Goal: Information Seeking & Learning: Learn about a topic

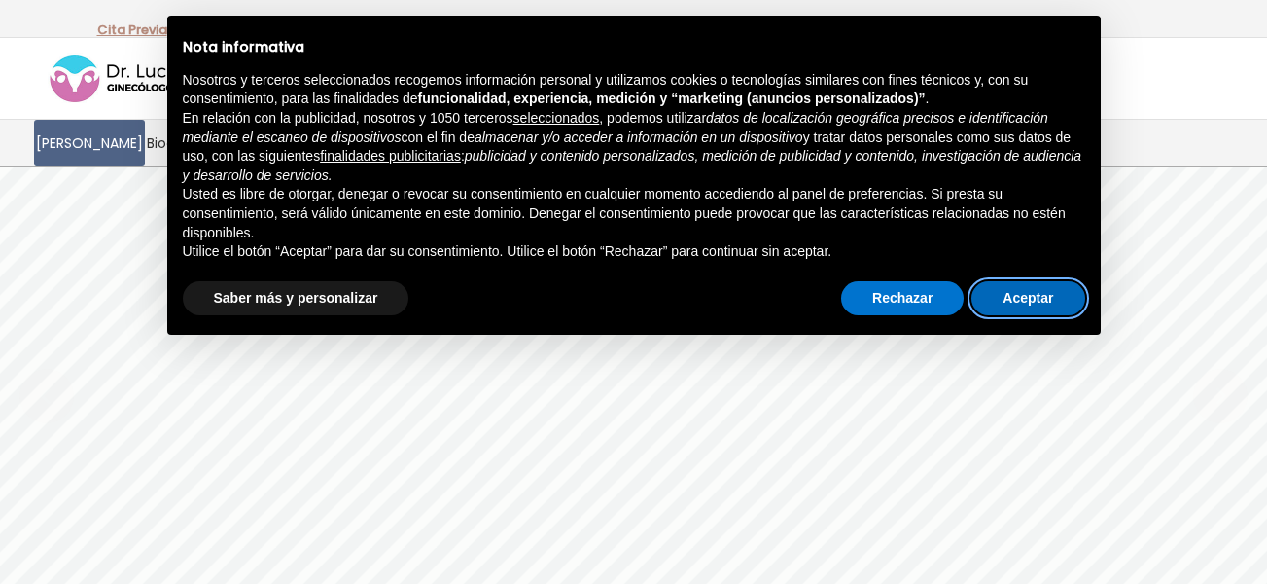
click at [1013, 298] on button "Aceptar" at bounding box center [1028, 298] width 113 height 35
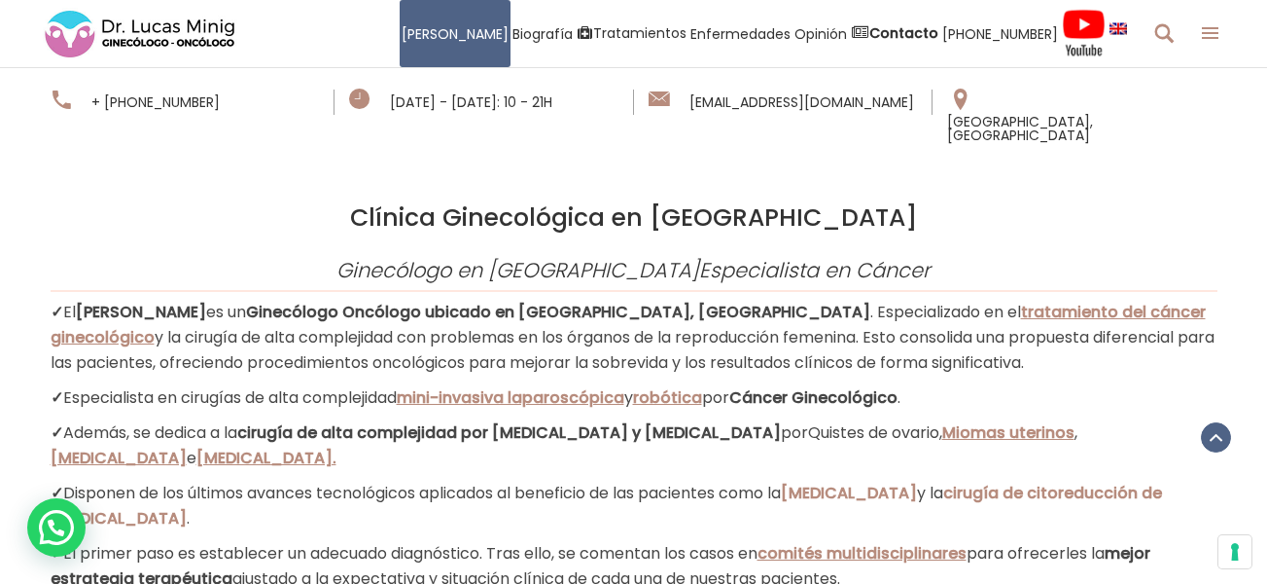
scroll to position [1560, 0]
drag, startPoint x: 1074, startPoint y: 340, endPoint x: 1200, endPoint y: 350, distance: 126.8
click at [1200, 419] on p "✓ Además, se dedica a la cirugía de alta complejidad por Laparoscopia y Cirugía…" at bounding box center [634, 444] width 1167 height 51
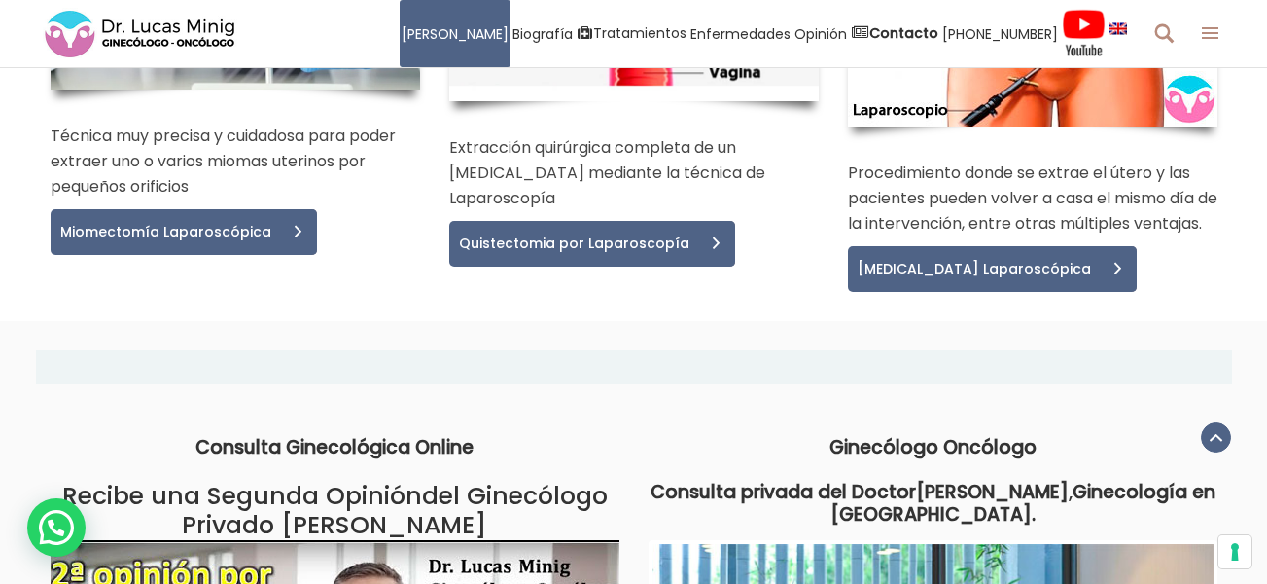
scroll to position [4008, 0]
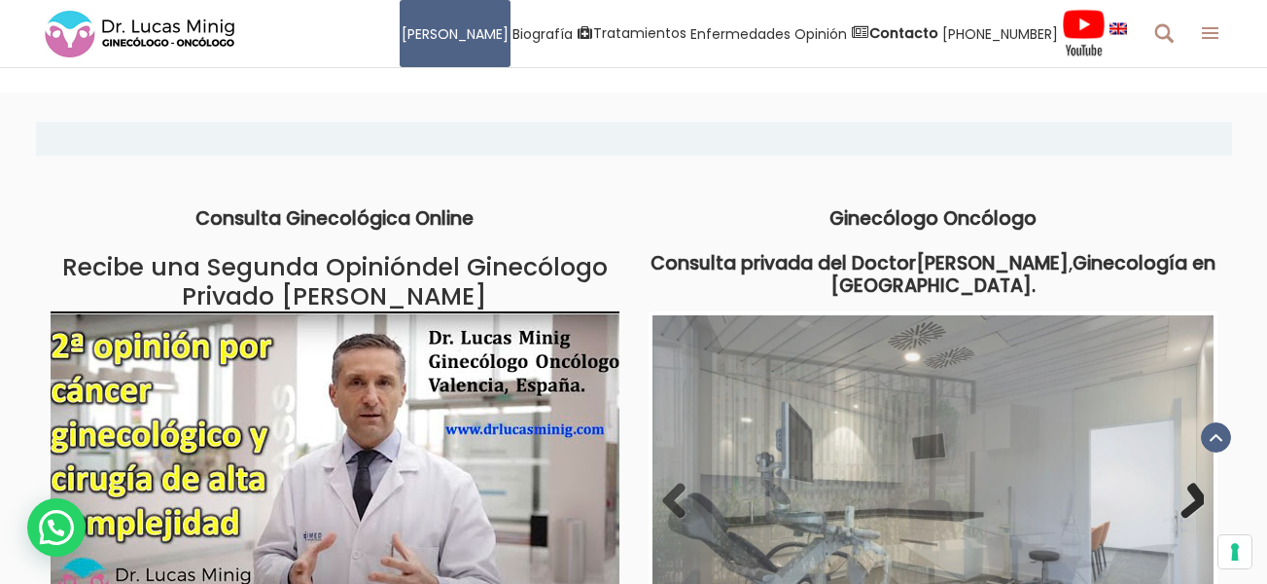
click at [1194, 482] on link "Next" at bounding box center [1184, 501] width 39 height 39
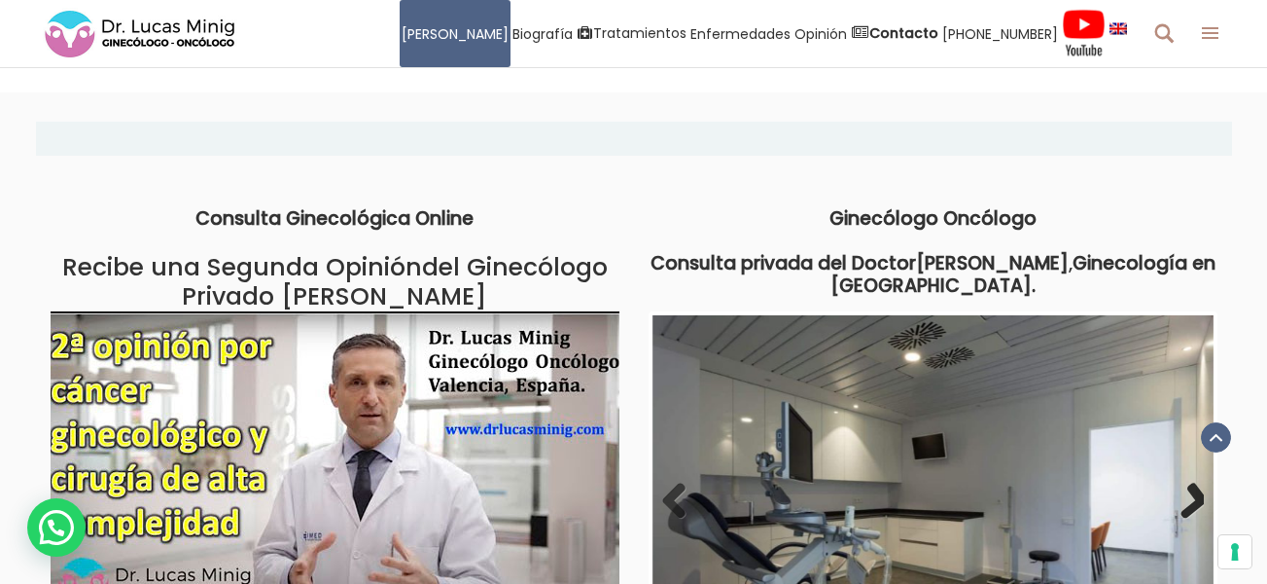
click at [1194, 482] on link "Next" at bounding box center [1184, 501] width 39 height 39
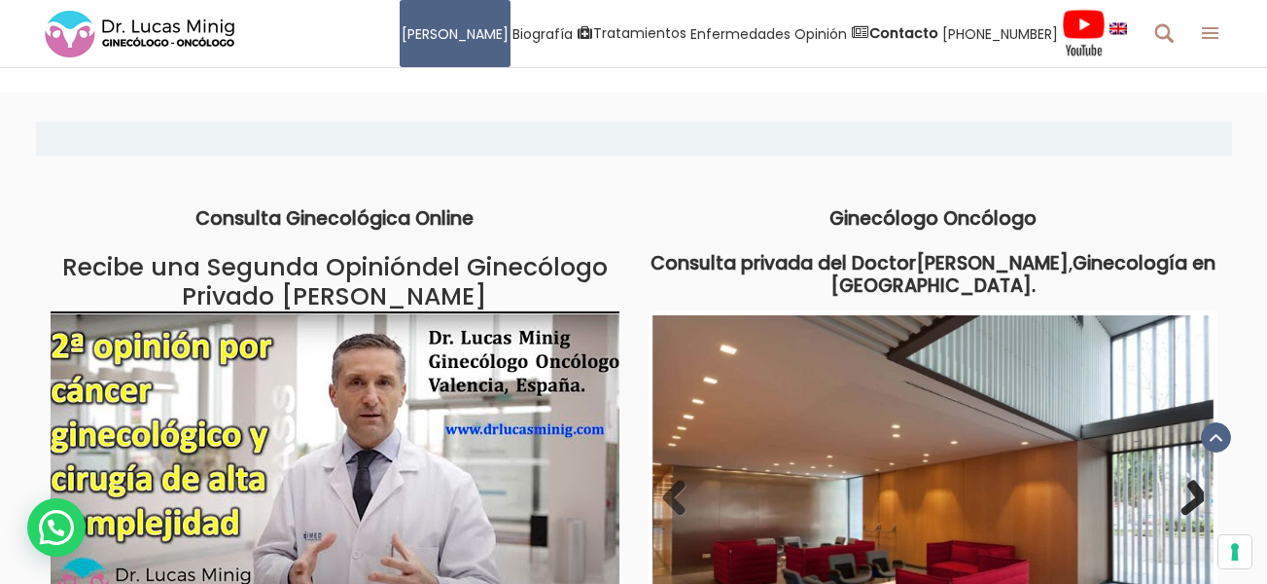
click at [1194, 480] on link "Next" at bounding box center [1184, 499] width 39 height 39
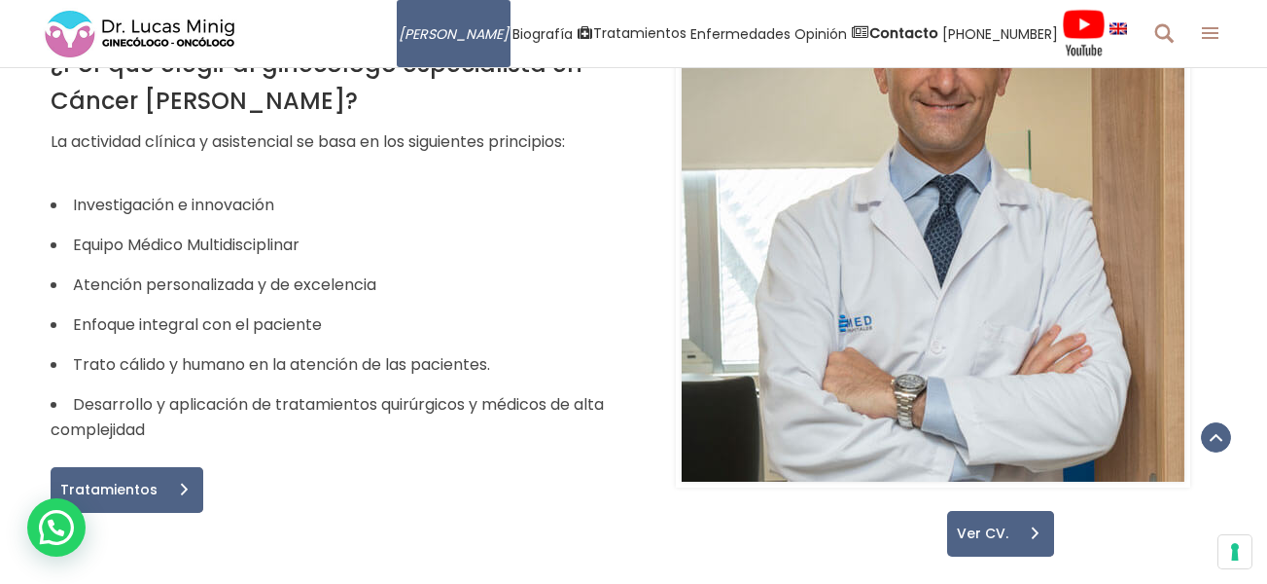
scroll to position [1055, 0]
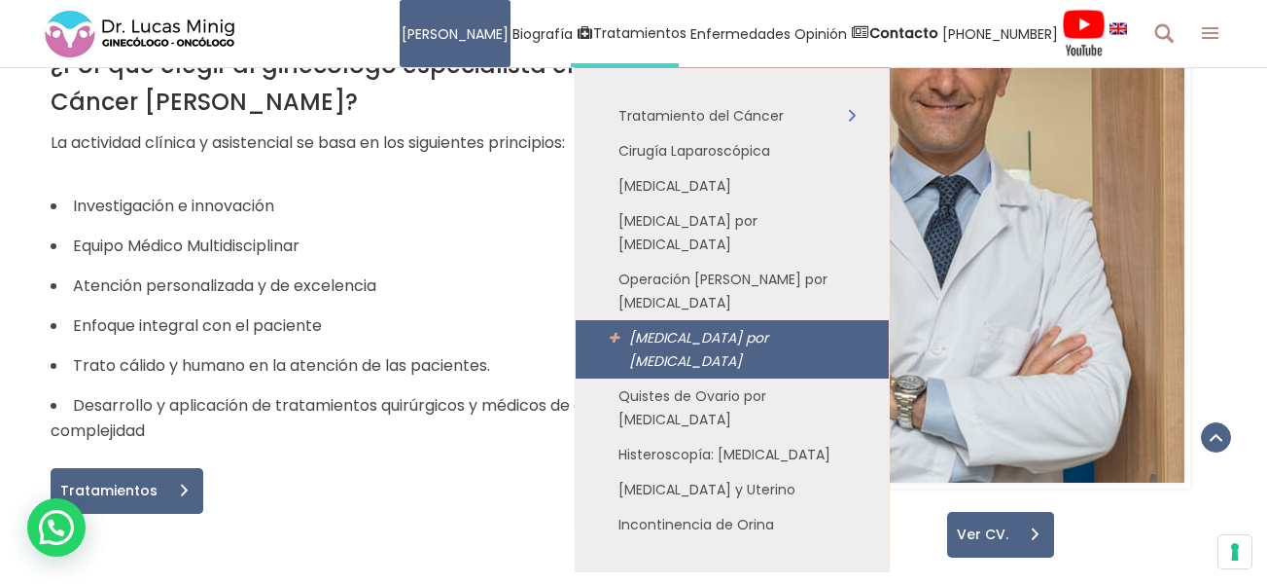
click at [767, 328] on span "[MEDICAL_DATA] por [MEDICAL_DATA]" at bounding box center [698, 349] width 139 height 43
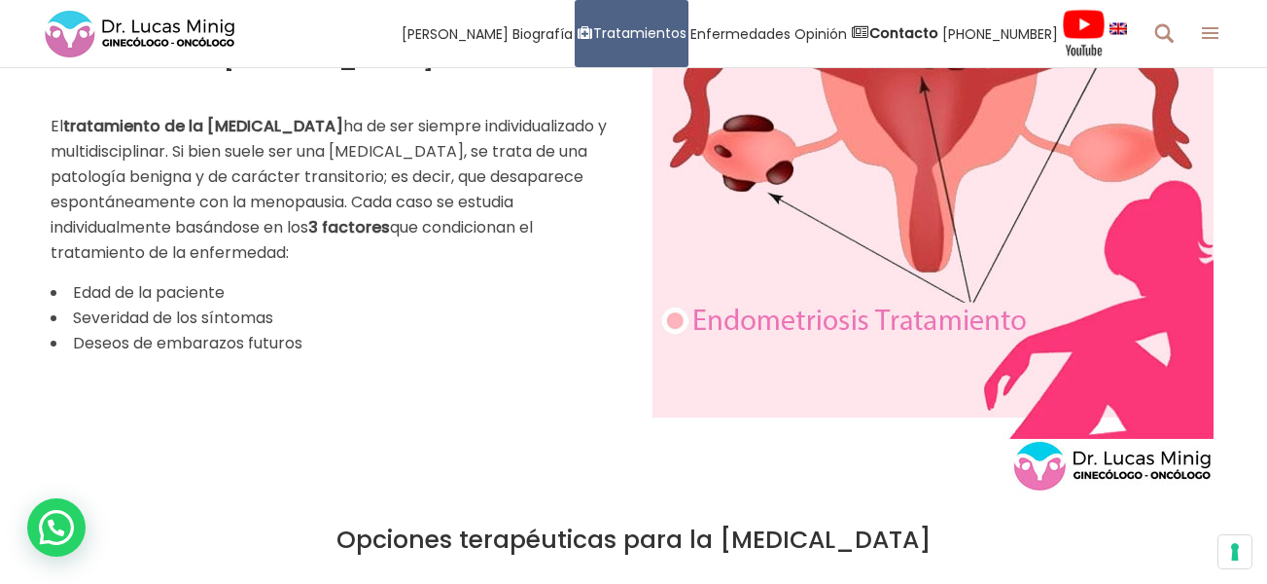
scroll to position [8, 0]
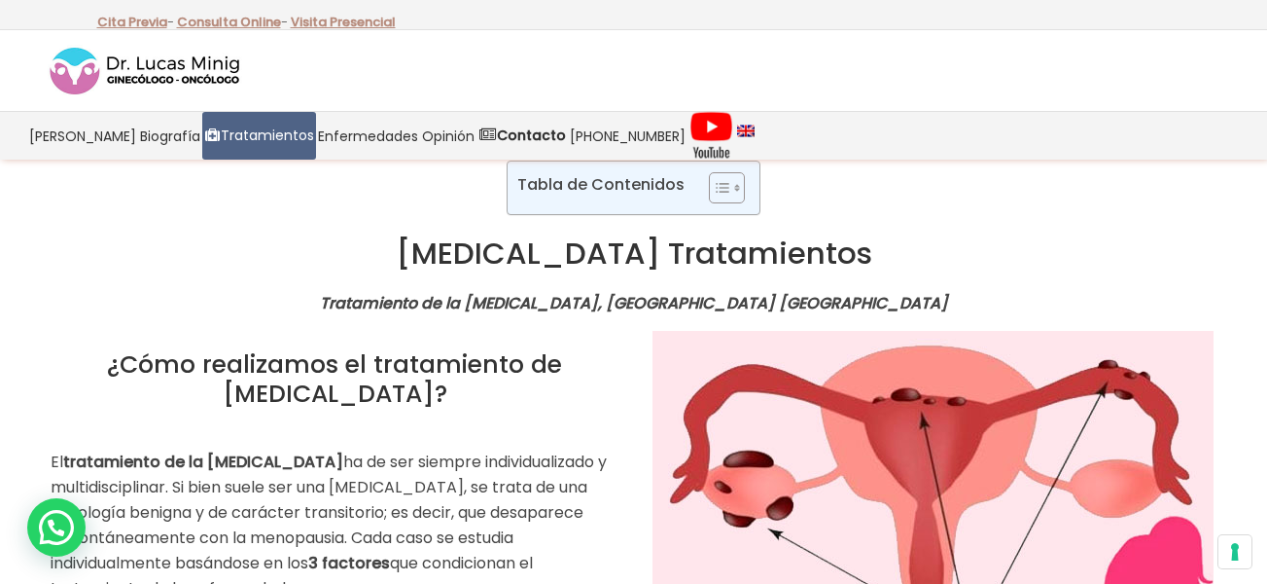
click at [1080, 256] on h1 "[MEDICAL_DATA] Tratamientos" at bounding box center [633, 252] width 1267 height 37
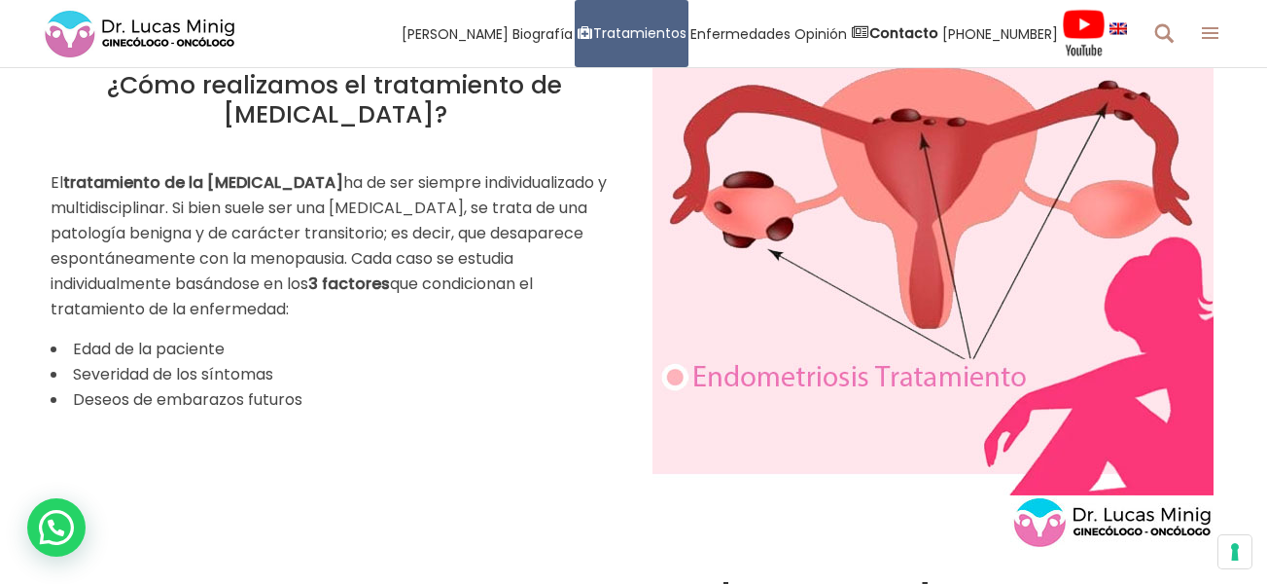
scroll to position [288, 0]
drag, startPoint x: 773, startPoint y: 114, endPoint x: 529, endPoint y: 178, distance: 252.5
click at [529, 178] on p "El tratamiento de la [MEDICAL_DATA] ha de ser siempre individualizado y multidi…" at bounding box center [335, 245] width 569 height 152
